Goal: Information Seeking & Learning: Learn about a topic

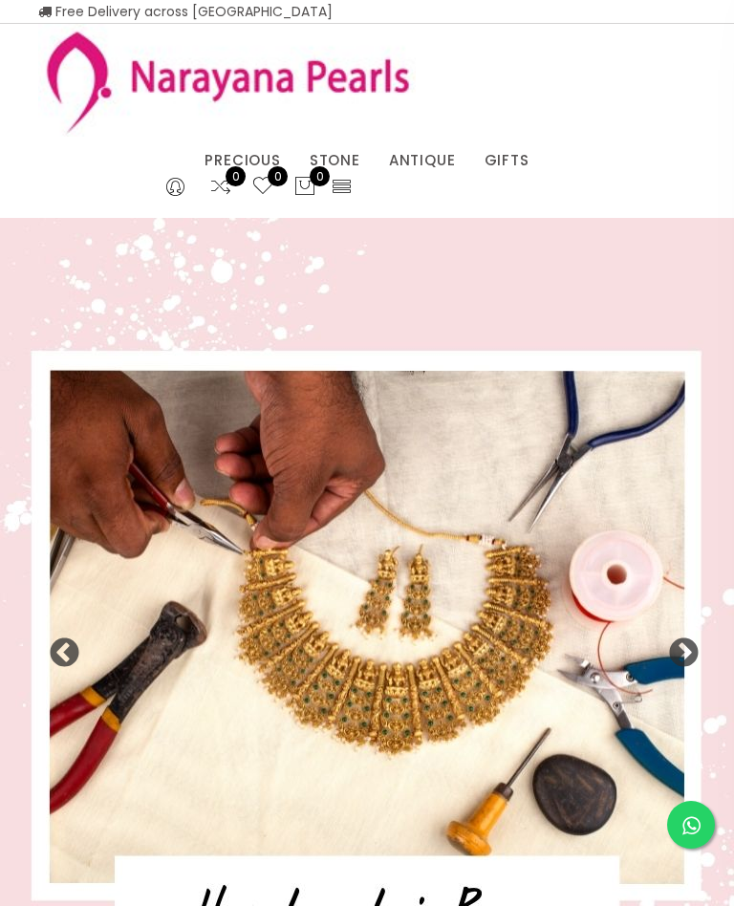
select select "INR"
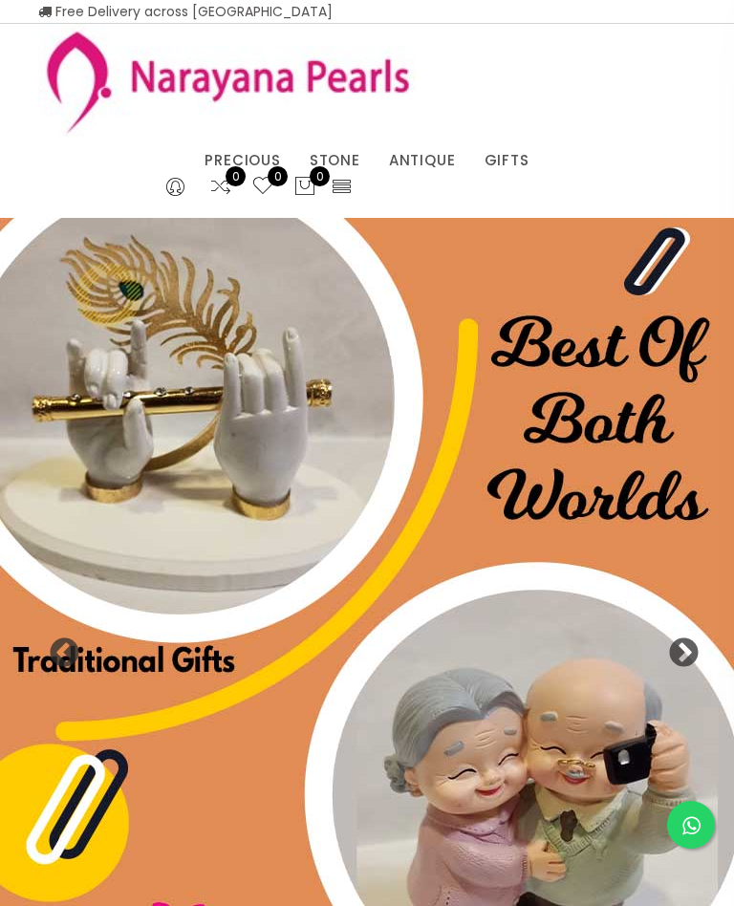
click at [337, 185] on link "CUSTOM MADE-GEMS" at bounding box center [290, 185] width 163 height 0
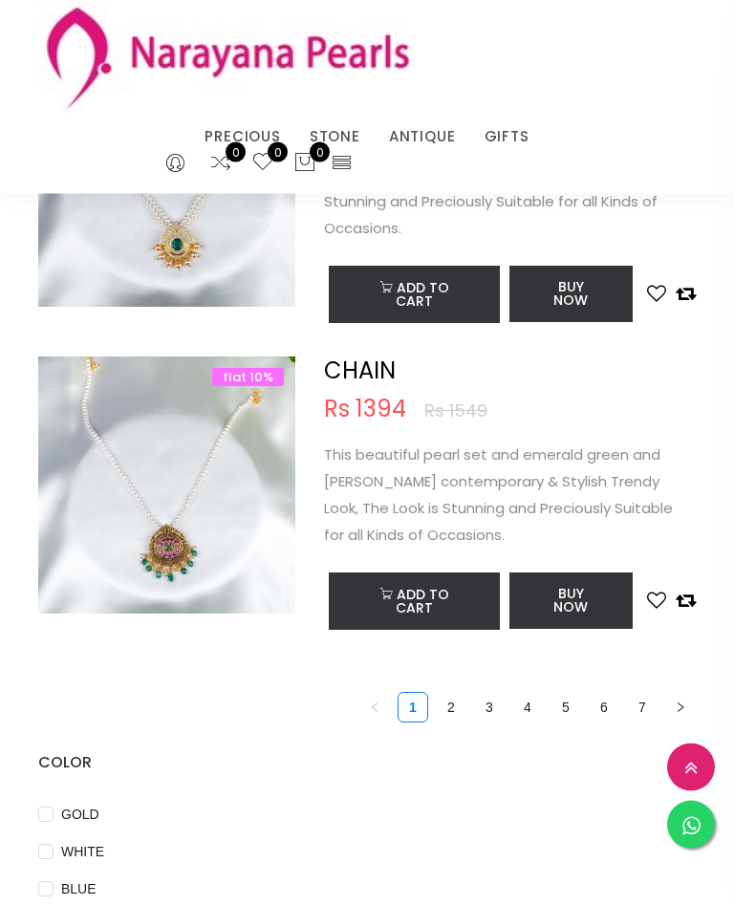
scroll to position [5752, 0]
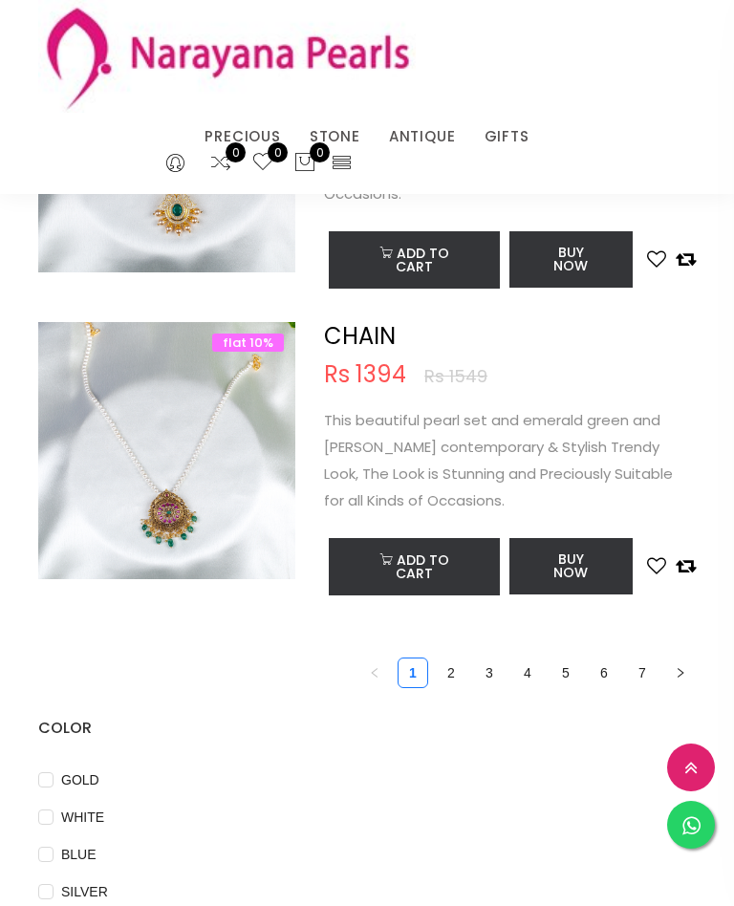
click at [458, 659] on link "2" at bounding box center [451, 673] width 29 height 29
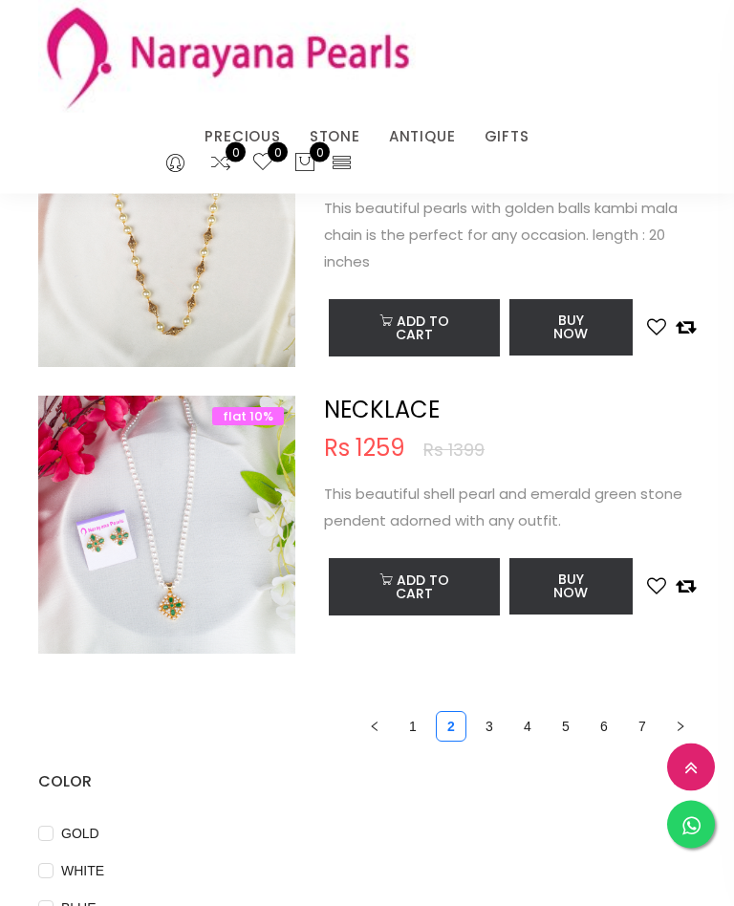
scroll to position [5774, 0]
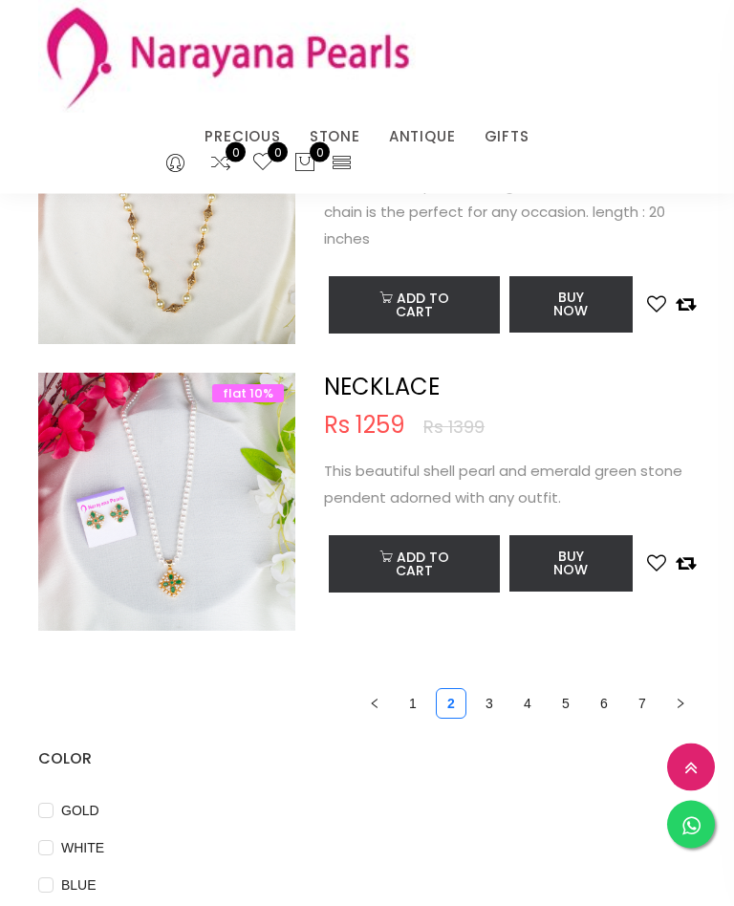
click at [494, 707] on link "3" at bounding box center [489, 704] width 29 height 29
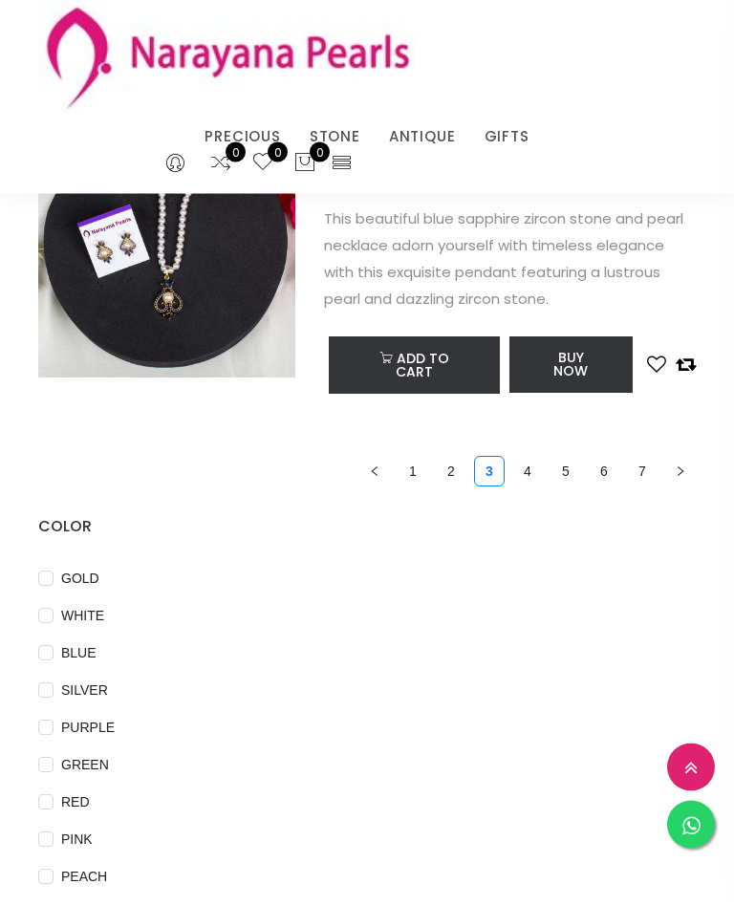
scroll to position [6083, 0]
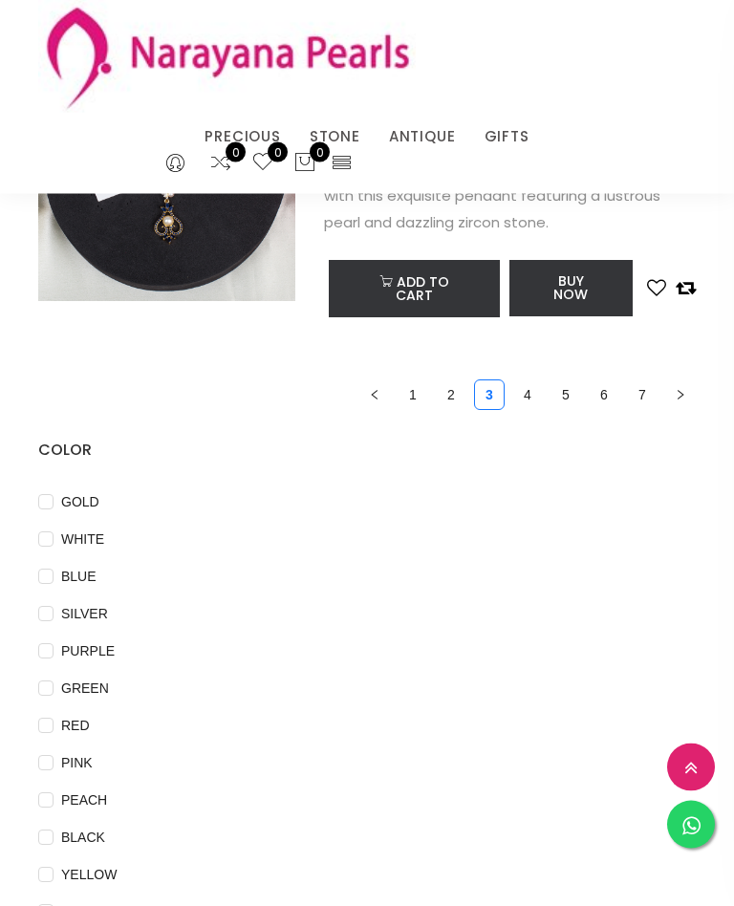
click at [532, 381] on link "4" at bounding box center [527, 395] width 29 height 29
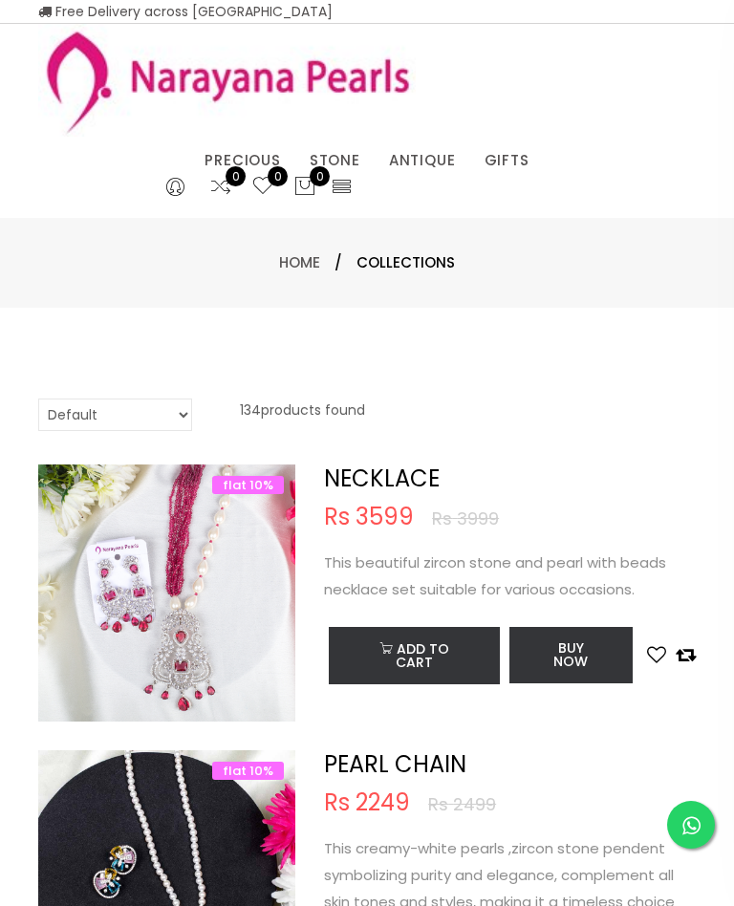
click at [442, 200] on div "PRECIOUS CUSTOM MADE-GEMS PRECIOUS [PERSON_NAME] EARRINGS / JHUMKAS NECKLACE AN…" at bounding box center [367, 123] width 686 height 161
click at [366, 185] on link "NECKLACE" at bounding box center [396, 185] width 163 height 0
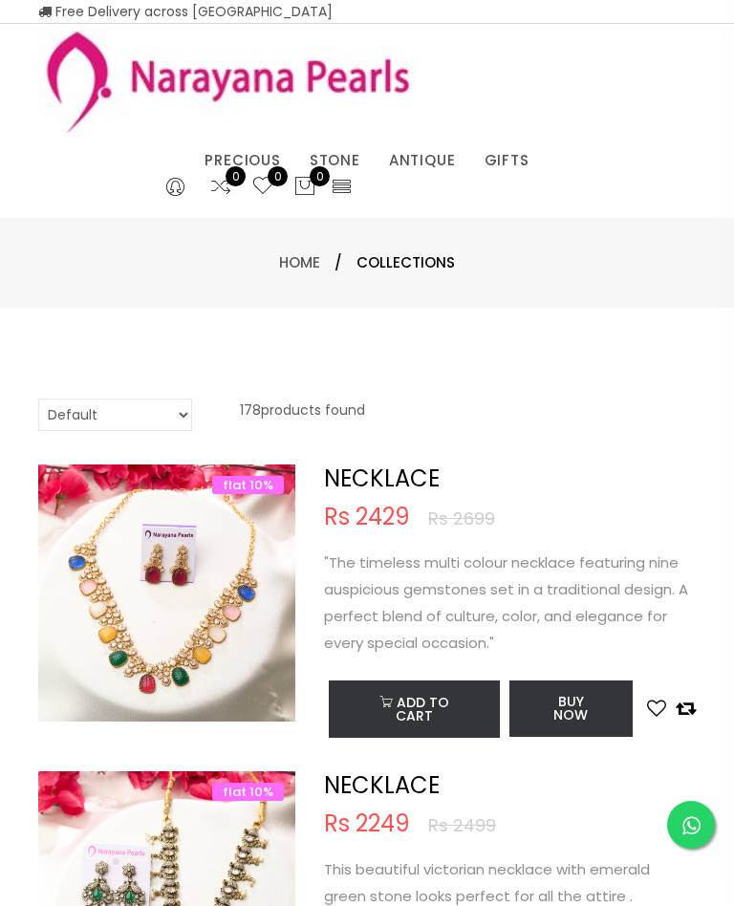
click at [438, 185] on link "NECKLACE" at bounding box center [475, 185] width 163 height 0
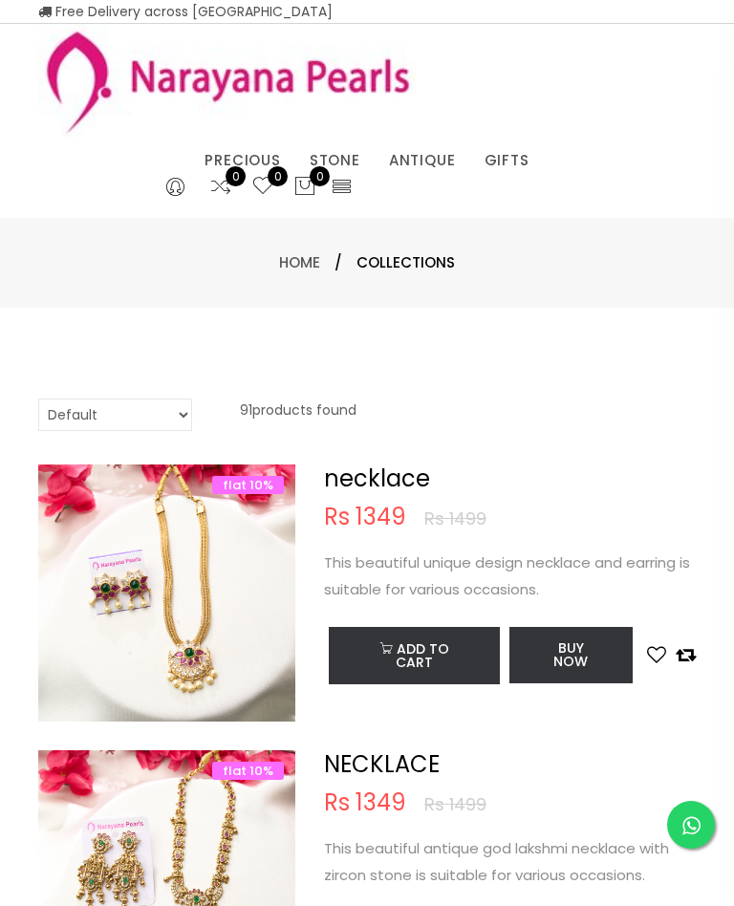
click at [228, 185] on link "PRECIOUS MALA" at bounding box center [290, 185] width 163 height 0
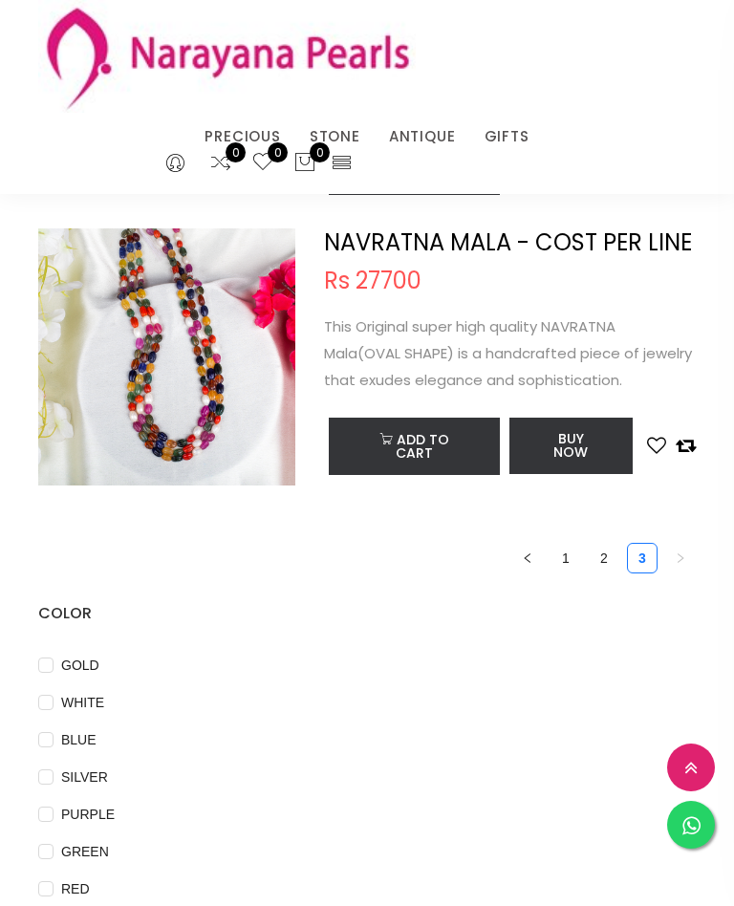
scroll to position [5831, 0]
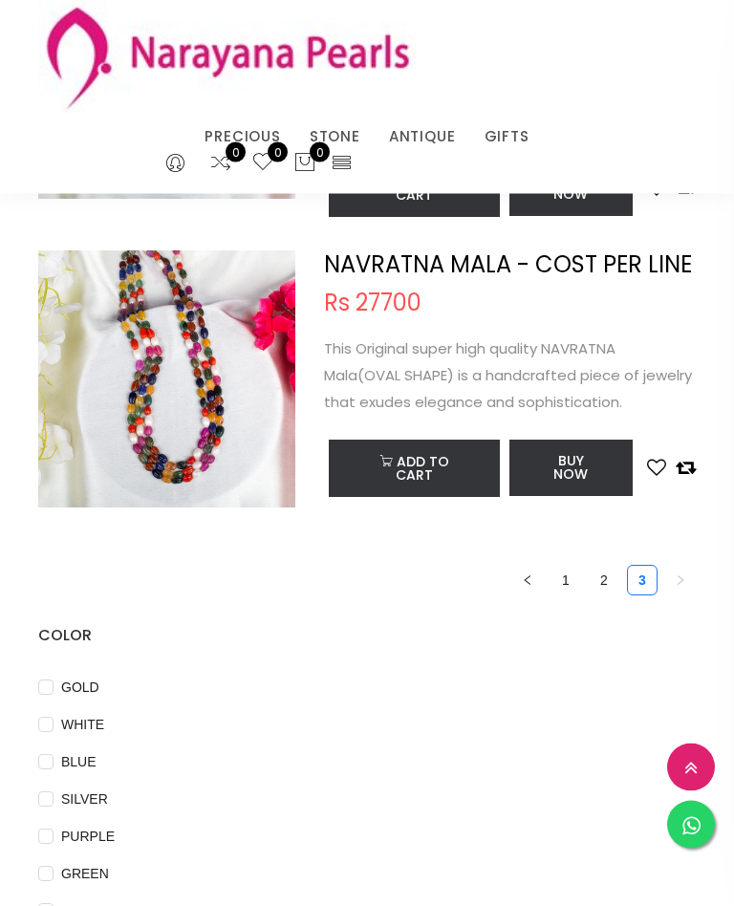
click at [603, 588] on link "2" at bounding box center [604, 581] width 29 height 29
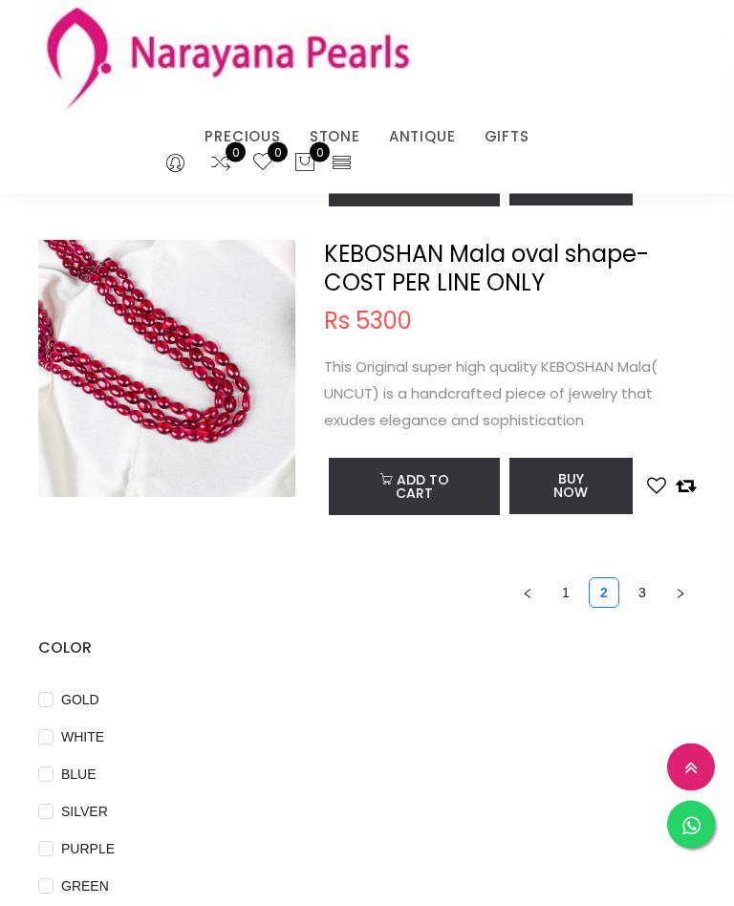
scroll to position [6381, 0]
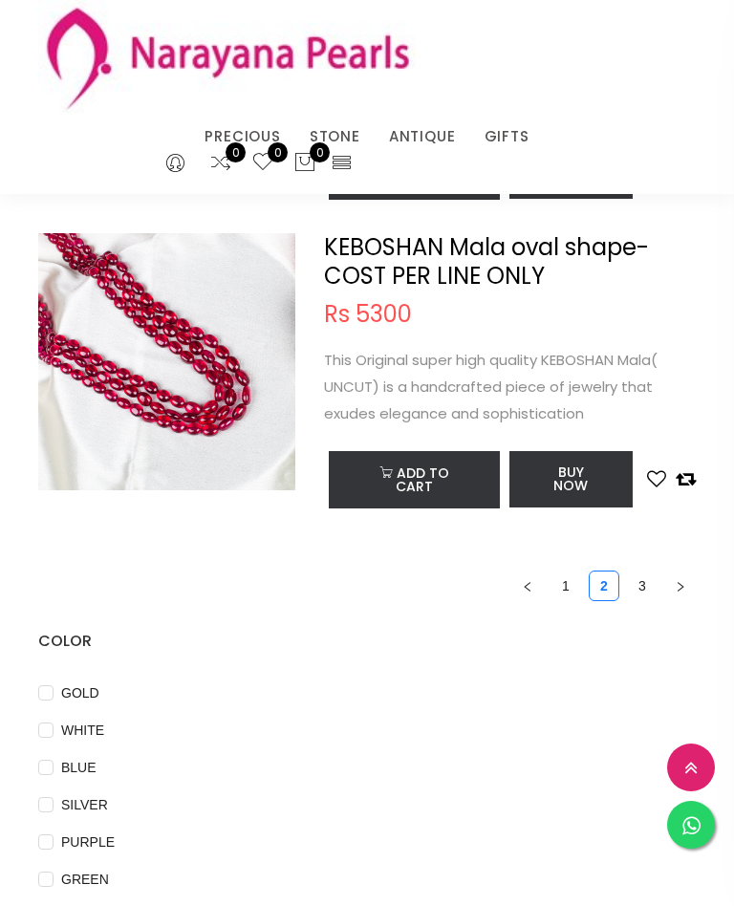
click at [646, 593] on link "3" at bounding box center [642, 586] width 29 height 29
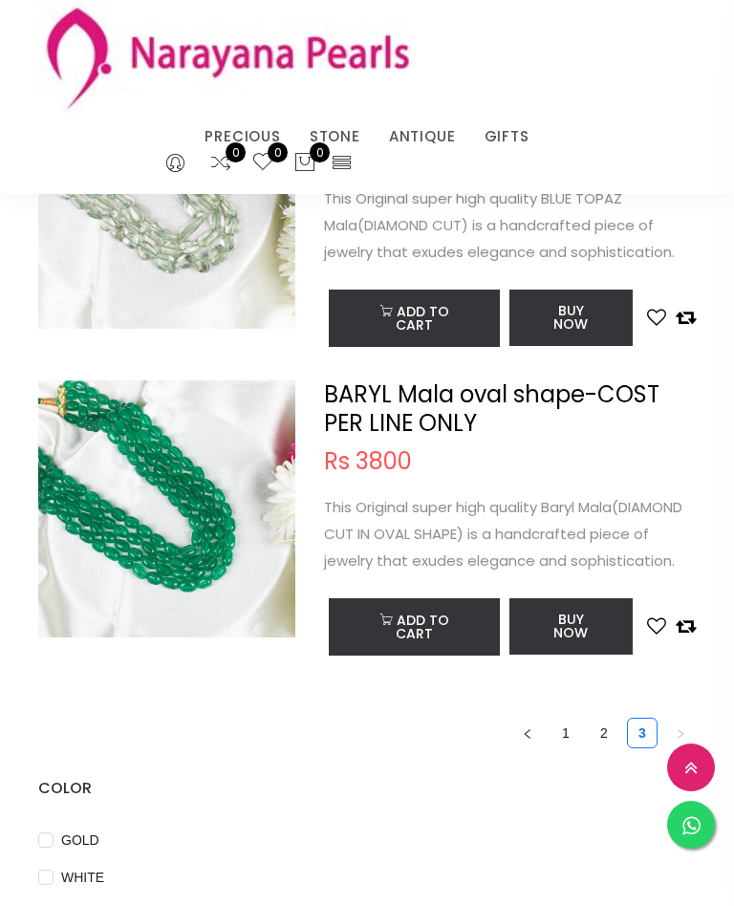
scroll to position [480, 0]
